Goal: Information Seeking & Learning: Learn about a topic

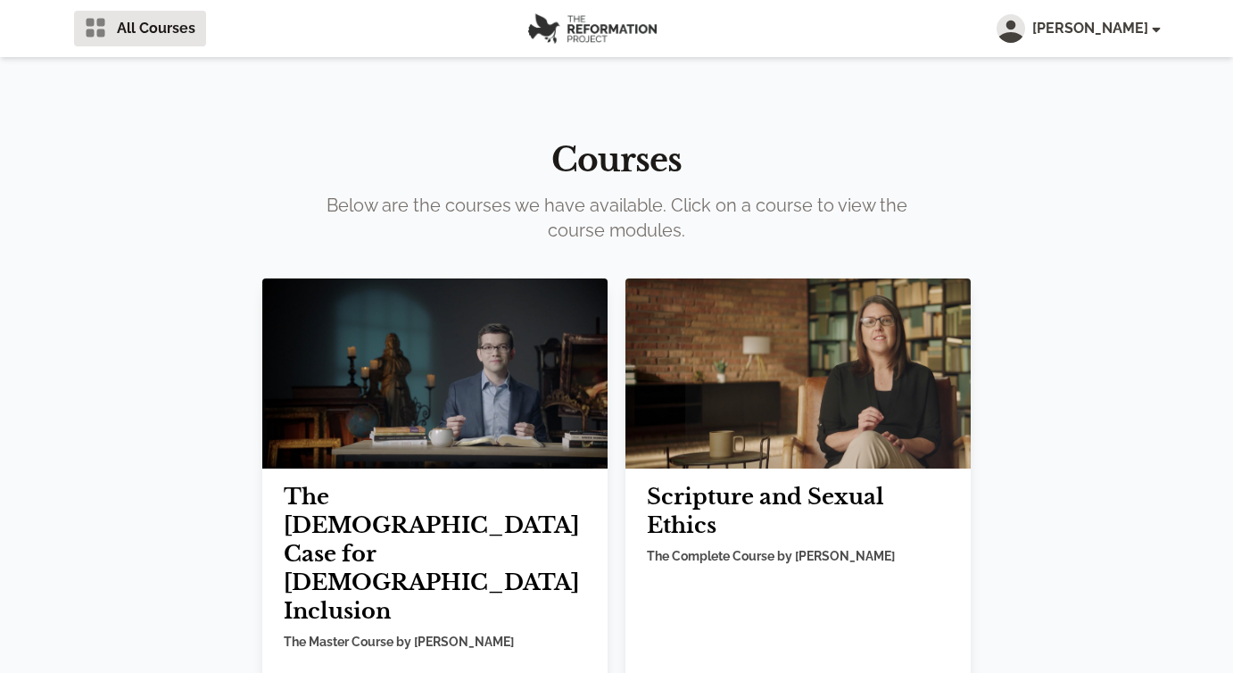
click at [453, 420] on img at bounding box center [434, 373] width 345 height 190
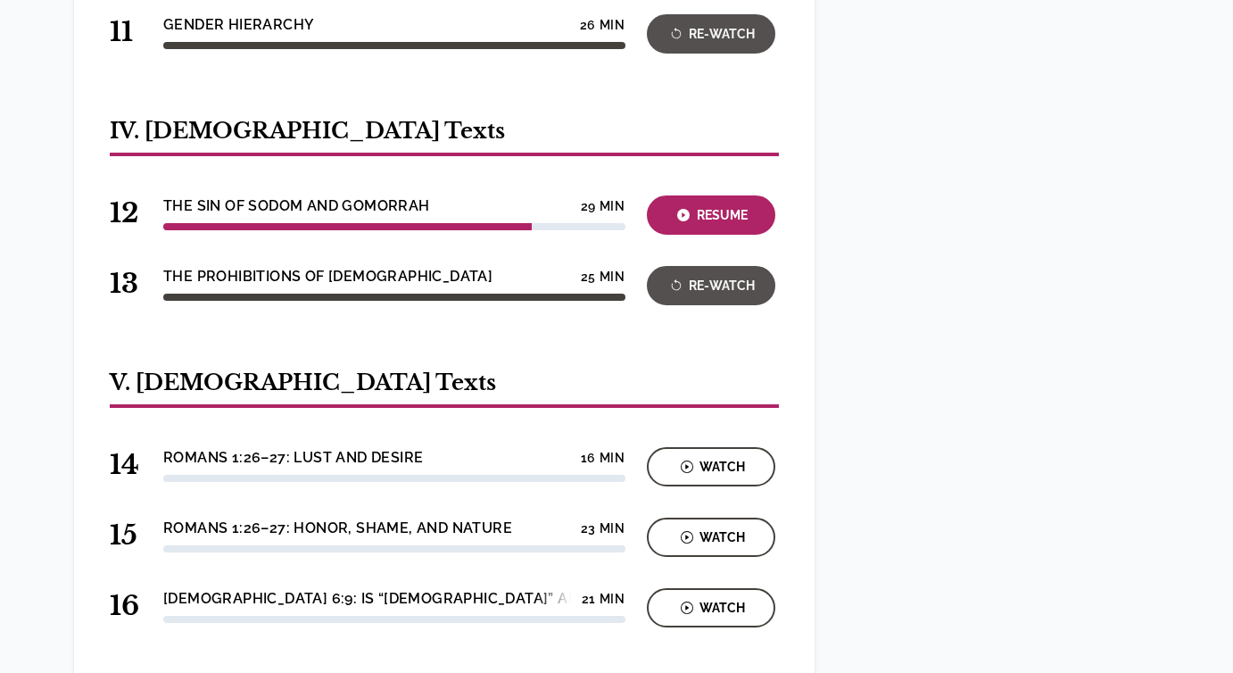
scroll to position [1549, 0]
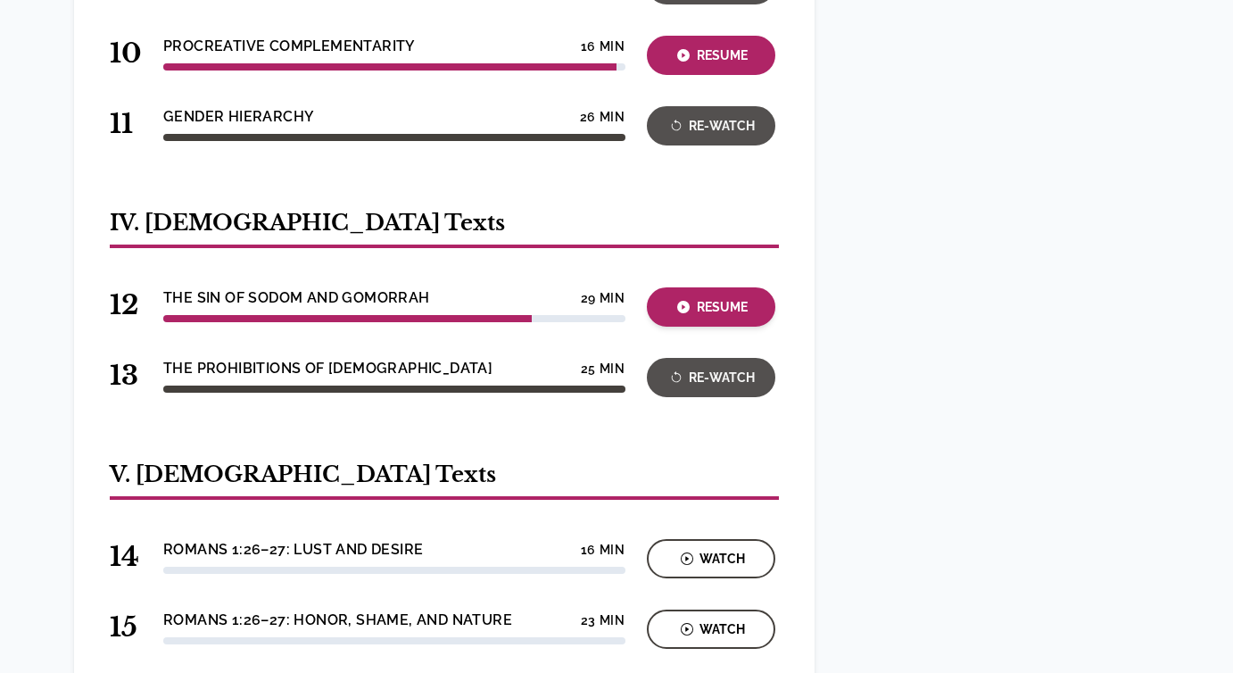
click at [718, 297] on div "Resume" at bounding box center [711, 307] width 118 height 21
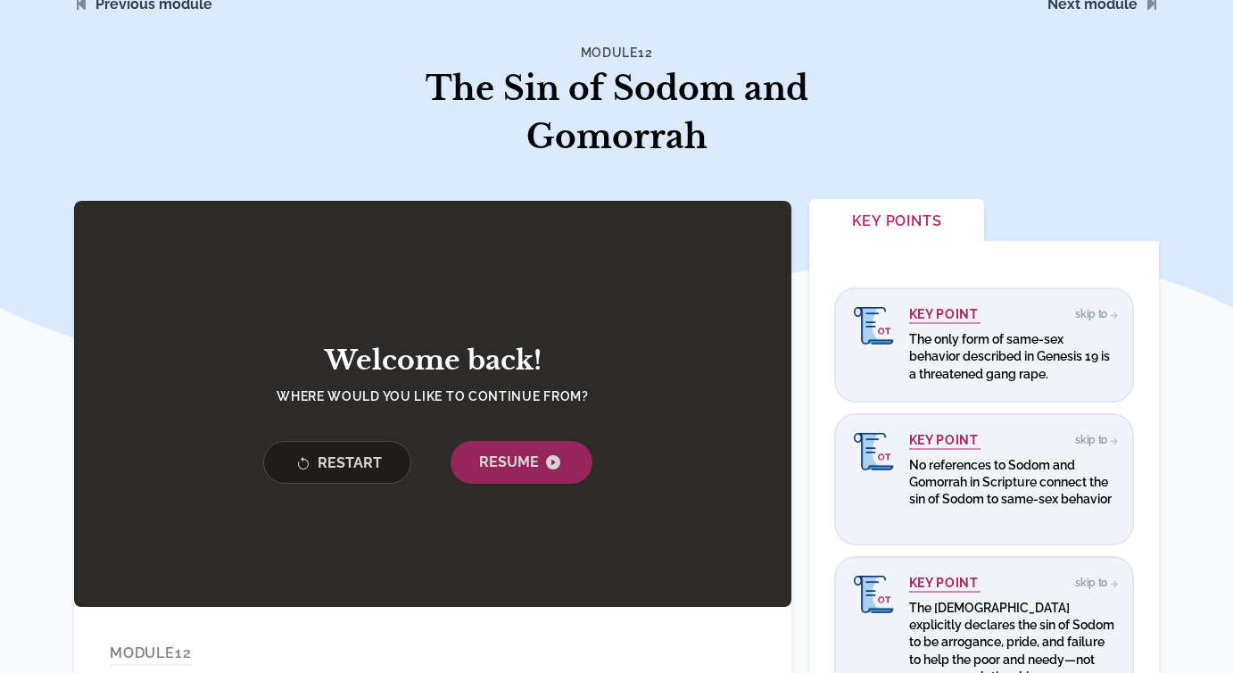
scroll to position [145, 0]
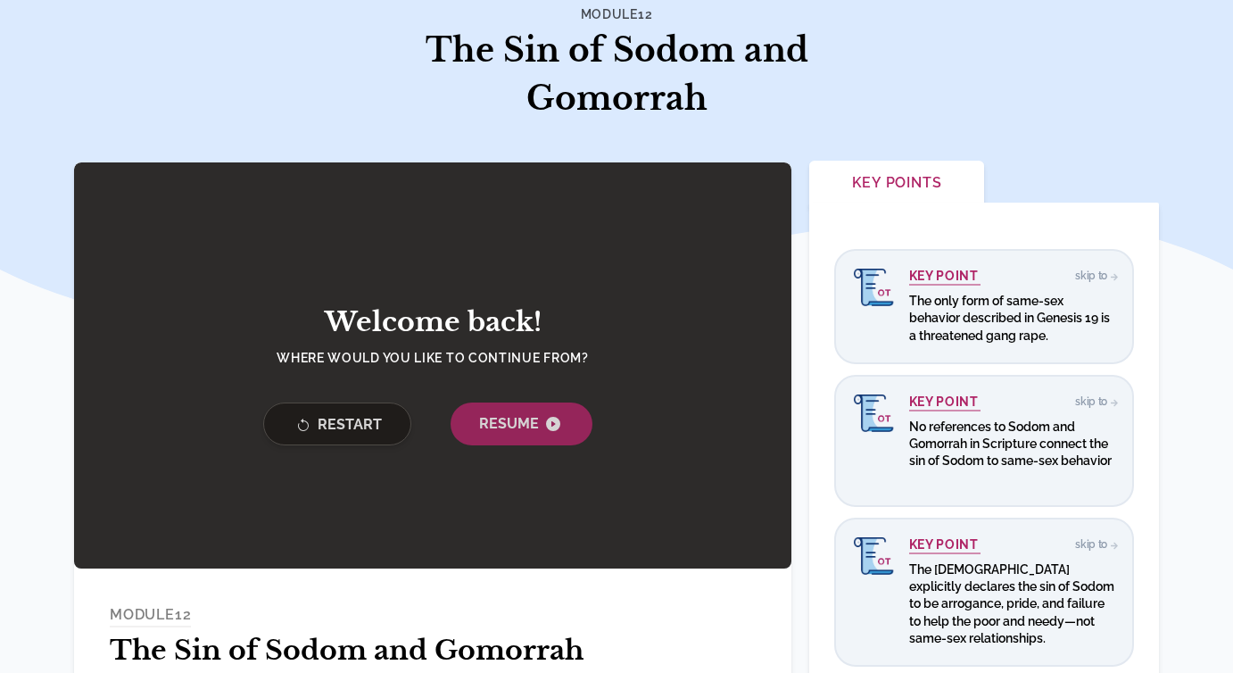
click at [334, 425] on span "Restart" at bounding box center [337, 425] width 89 height 22
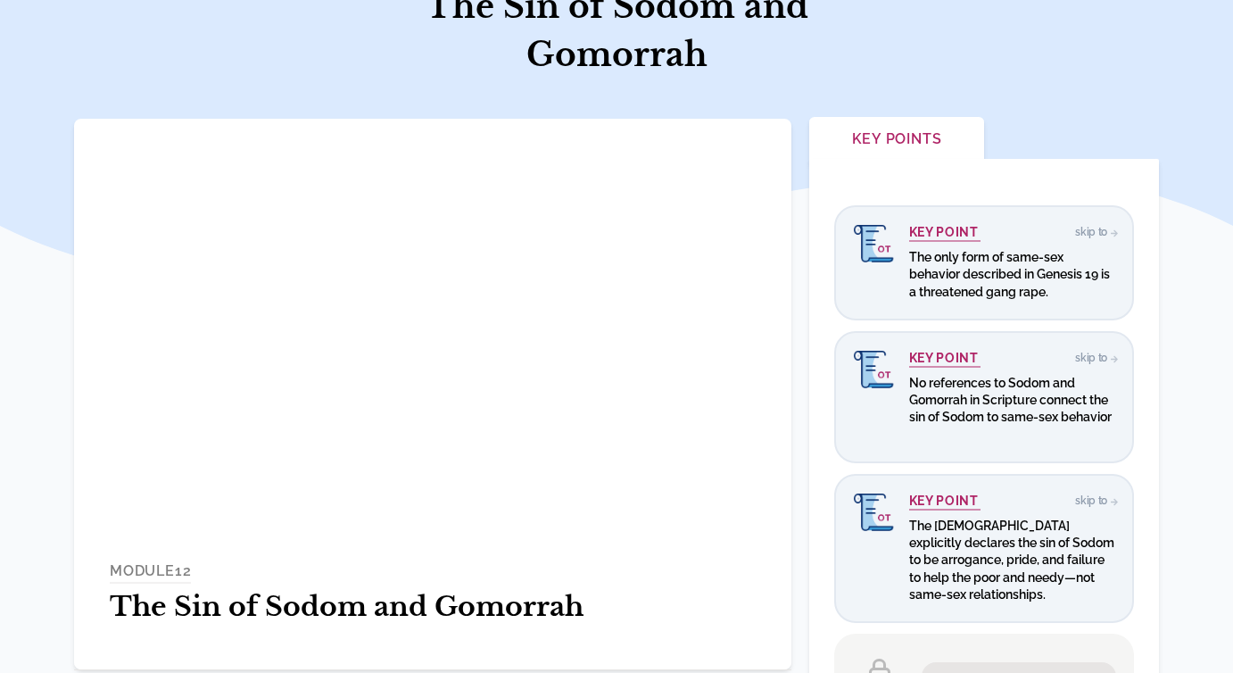
scroll to position [193, 0]
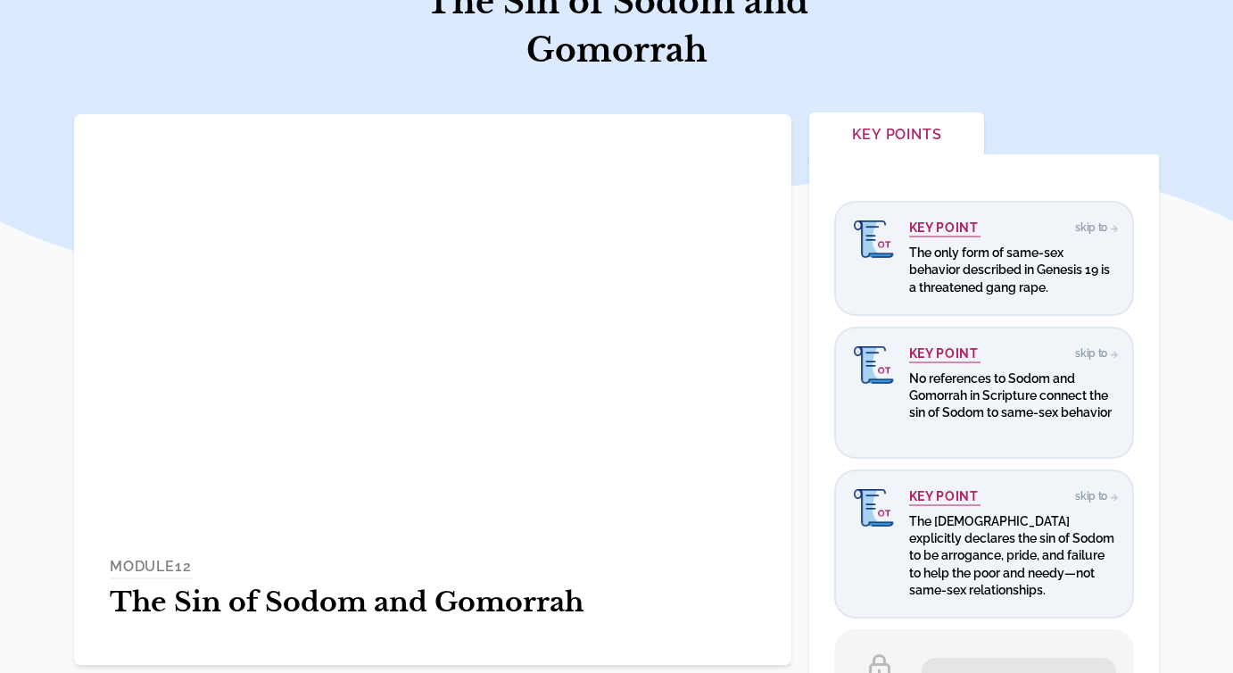
click at [687, 551] on div "MODULE 12 The Sin of Sodom and Gomorrah" at bounding box center [432, 592] width 717 height 145
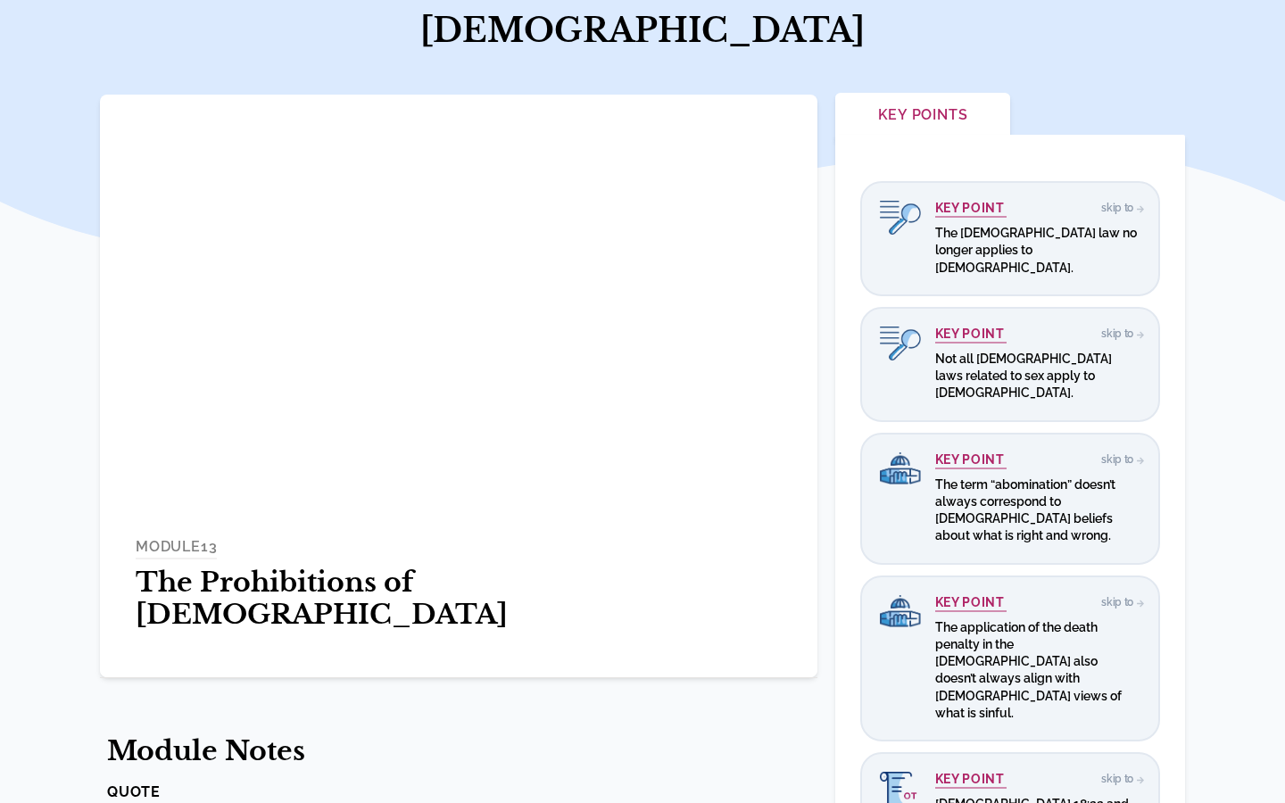
scroll to position [212, 0]
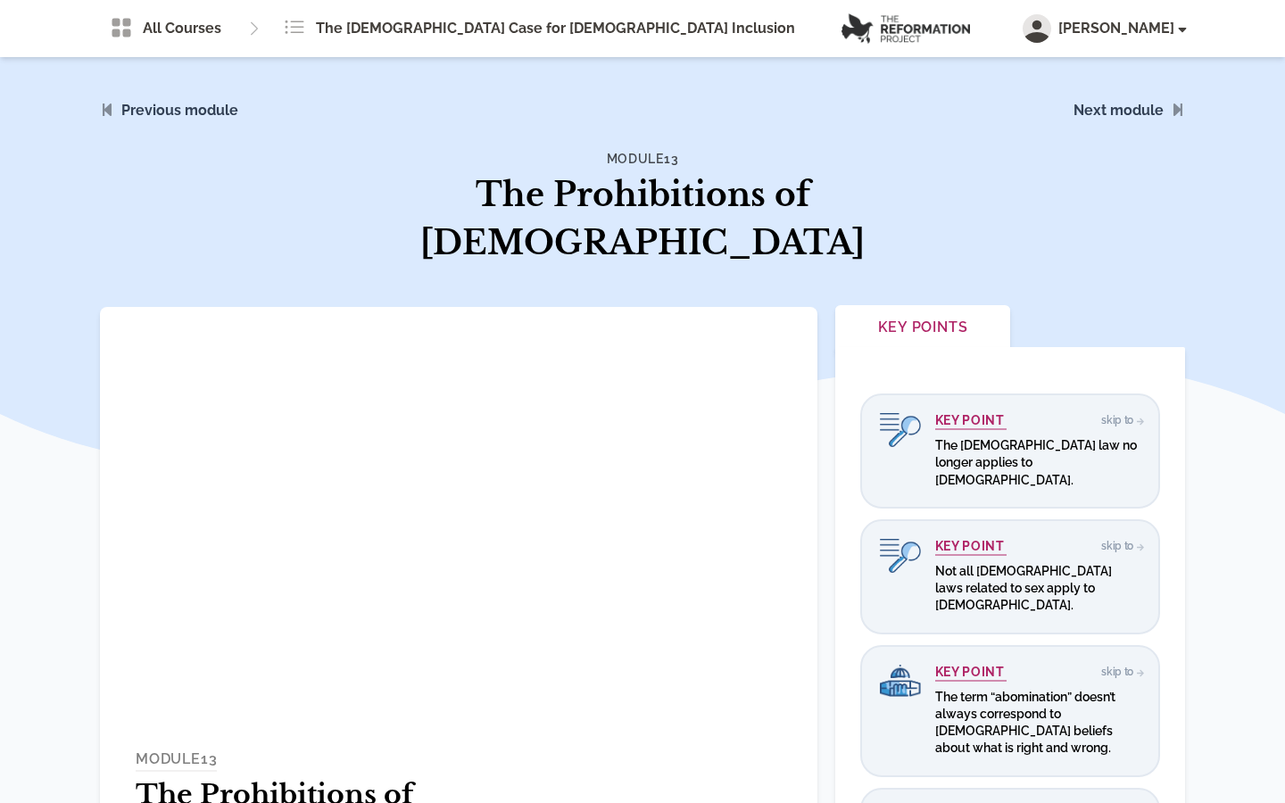
scroll to position [212, 0]
